Goal: Find contact information: Find contact information

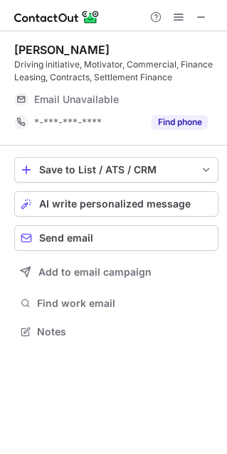
scroll to position [314, 227]
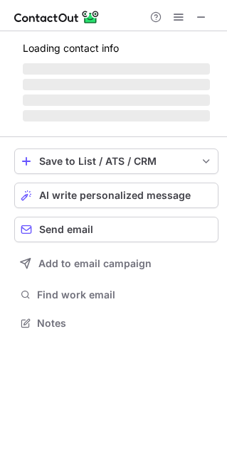
click at [106, 77] on div "Loading contact info ‌ ‌ ‌ ‌" at bounding box center [116, 79] width 204 height 91
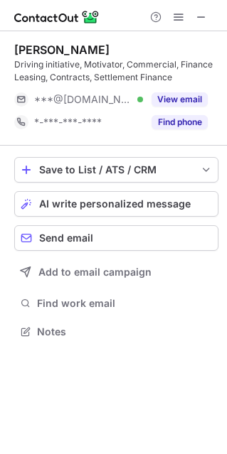
click at [102, 94] on span "***@[DOMAIN_NAME]" at bounding box center [83, 99] width 98 height 13
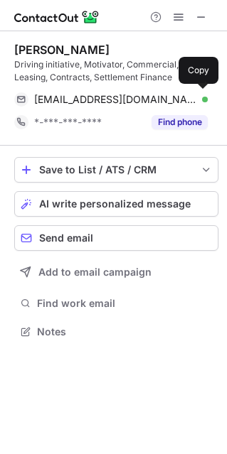
click at [97, 97] on span "ajarvines@gmail.com" at bounding box center [115, 99] width 163 height 13
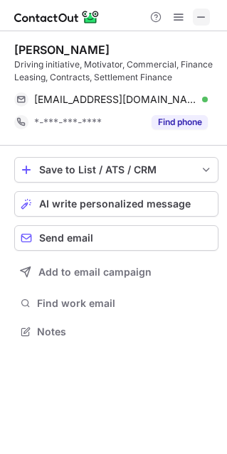
click at [197, 21] on span at bounding box center [200, 16] width 11 height 11
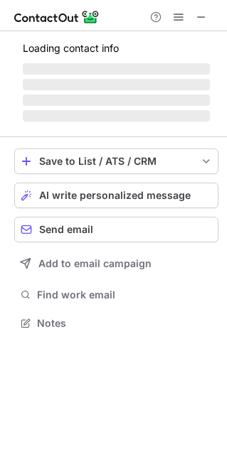
scroll to position [331, 227]
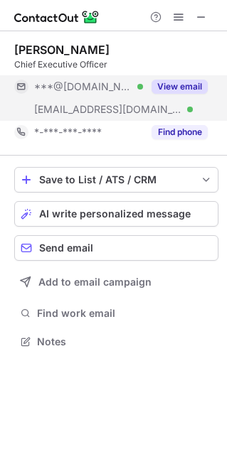
click at [98, 104] on span "***@officemax.com.au" at bounding box center [108, 109] width 148 height 13
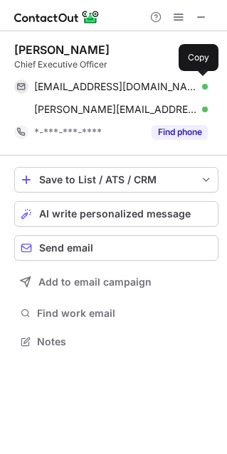
click at [100, 88] on span "peterkellyna@gmail.com" at bounding box center [115, 86] width 163 height 13
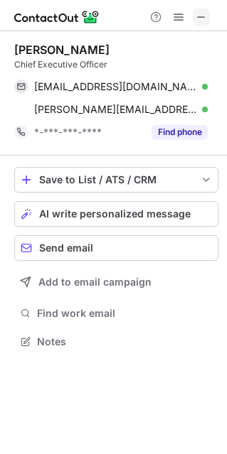
click at [209, 23] on div at bounding box center [178, 17] width 68 height 17
click at [200, 20] on span at bounding box center [200, 16] width 11 height 11
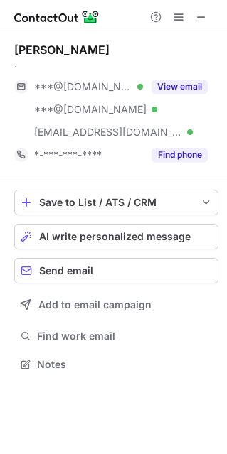
scroll to position [354, 227]
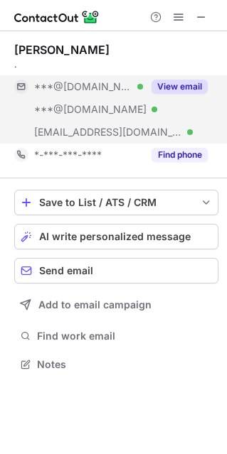
click at [70, 111] on span "***@icloud.com" at bounding box center [90, 109] width 112 height 13
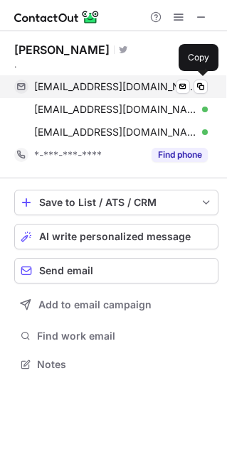
click at [90, 94] on div "nealross@gmail.com Verified Send email Copy" at bounding box center [110, 86] width 193 height 23
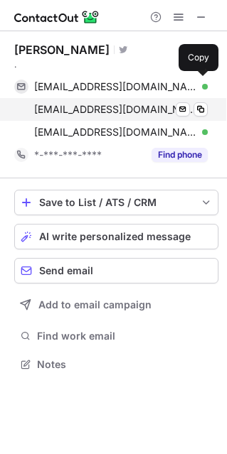
drag, startPoint x: 99, startPoint y: 88, endPoint x: 25, endPoint y: 105, distance: 75.8
click at [99, 87] on span "nealross@gmail.com" at bounding box center [115, 86] width 163 height 13
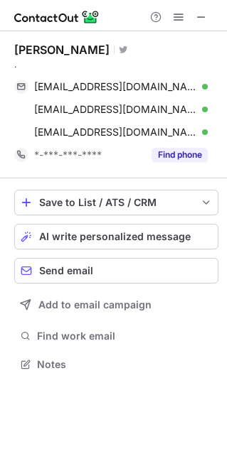
scroll to position [354, 227]
click at [200, 23] on span at bounding box center [200, 16] width 11 height 11
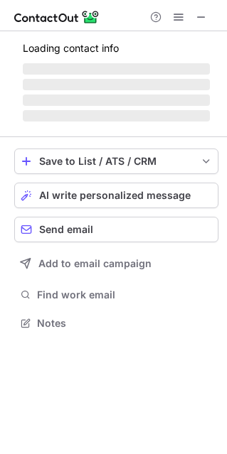
scroll to position [321, 227]
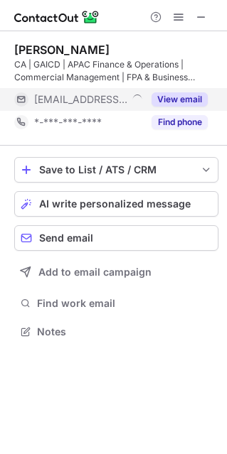
click at [89, 94] on span "[EMAIL_ADDRESS][DOMAIN_NAME]" at bounding box center [80, 99] width 93 height 13
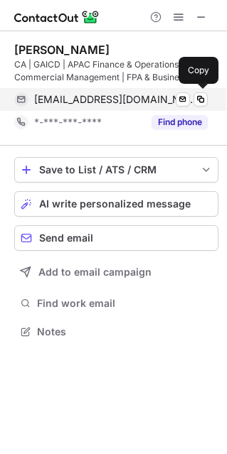
click at [87, 97] on span "[EMAIL_ADDRESS][DOMAIN_NAME]" at bounding box center [115, 99] width 163 height 13
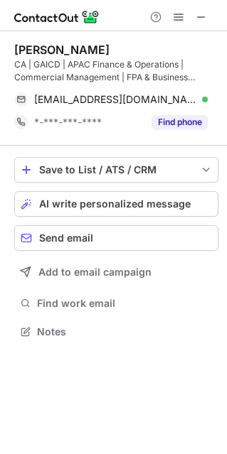
scroll to position [321, 227]
click at [196, 16] on span at bounding box center [200, 16] width 11 height 11
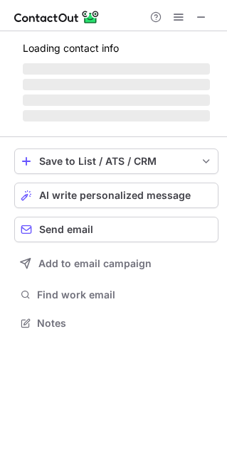
scroll to position [314, 227]
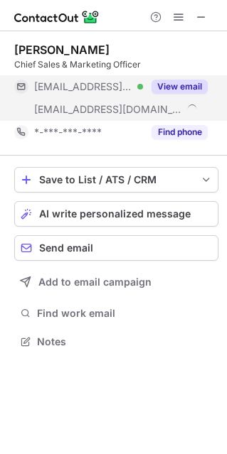
click at [65, 92] on span "***@live.com.au" at bounding box center [83, 86] width 98 height 13
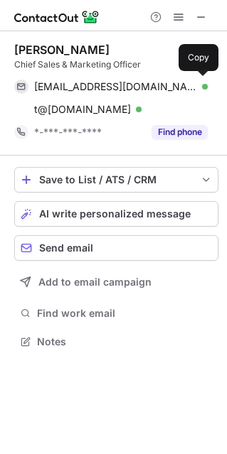
click at [86, 89] on span "teco1@live.com.au" at bounding box center [115, 86] width 163 height 13
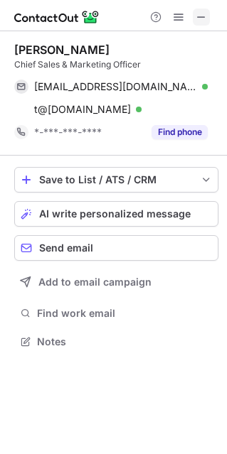
click at [198, 17] on span at bounding box center [200, 16] width 11 height 11
